Goal: Register for event/course

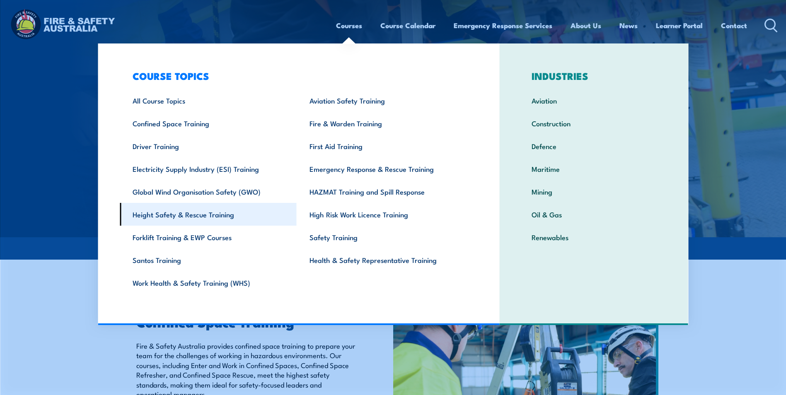
click at [204, 218] on link "Height Safety & Rescue Training" at bounding box center [208, 214] width 177 height 23
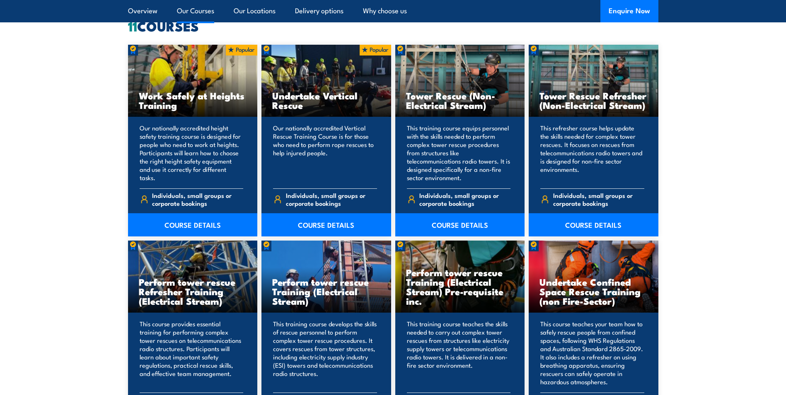
scroll to position [704, 0]
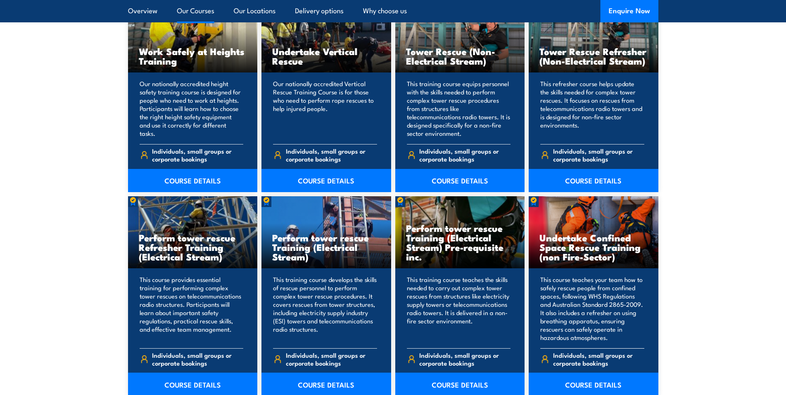
click at [566, 255] on h3 "Undertake Confined Space Rescue Training (non Fire-Sector)" at bounding box center [593, 247] width 108 height 29
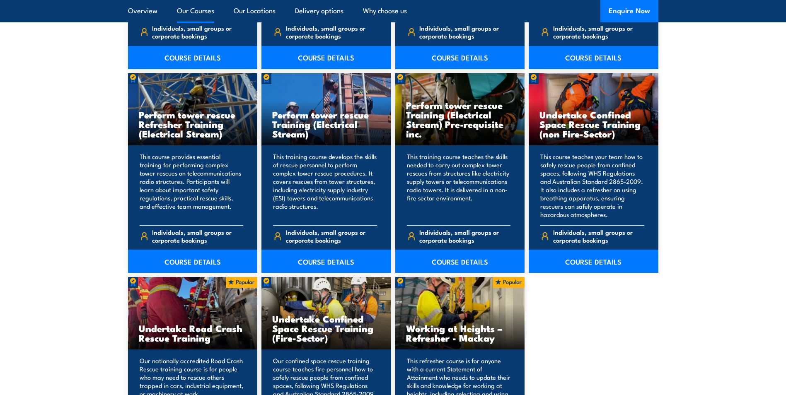
scroll to position [829, 0]
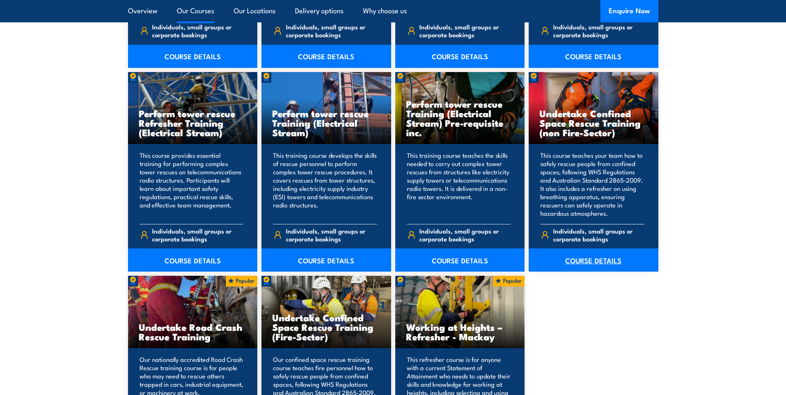
click at [572, 263] on link "COURSE DETAILS" at bounding box center [594, 260] width 130 height 23
